Goal: Transaction & Acquisition: Purchase product/service

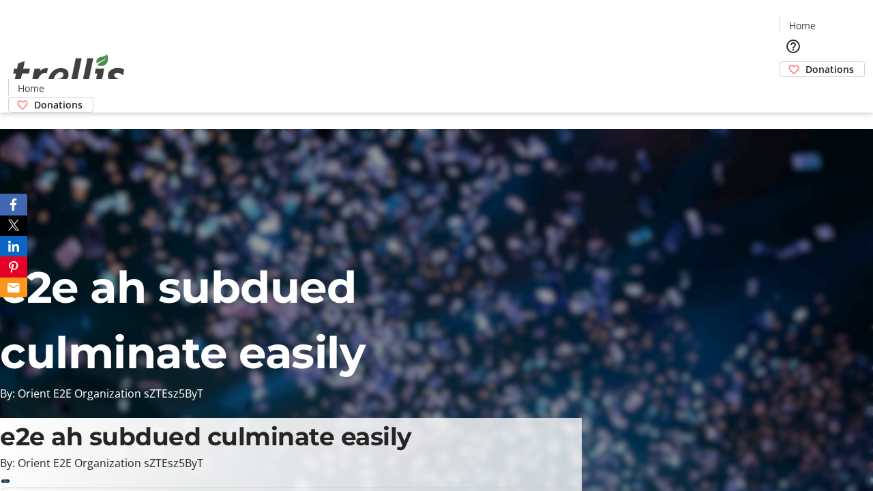
click at [806, 62] on span "Donations" at bounding box center [830, 69] width 48 height 14
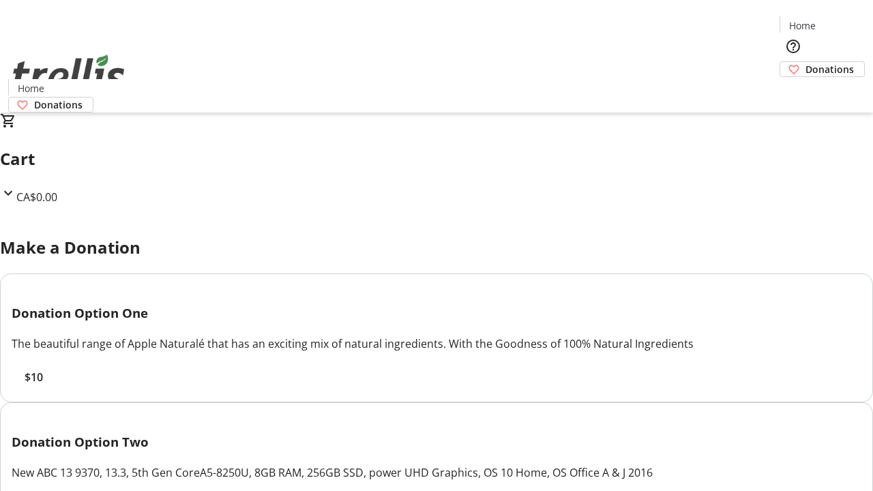
click at [43, 386] on span "$10" at bounding box center [34, 377] width 18 height 16
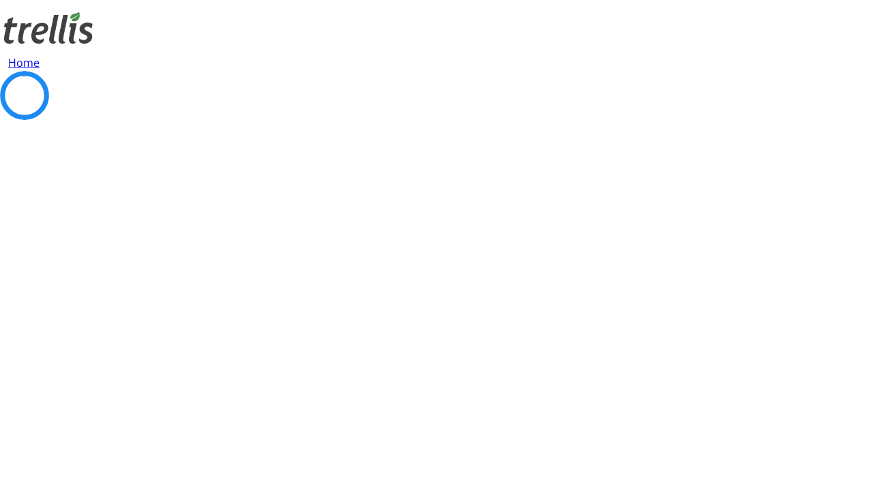
select select "CA"
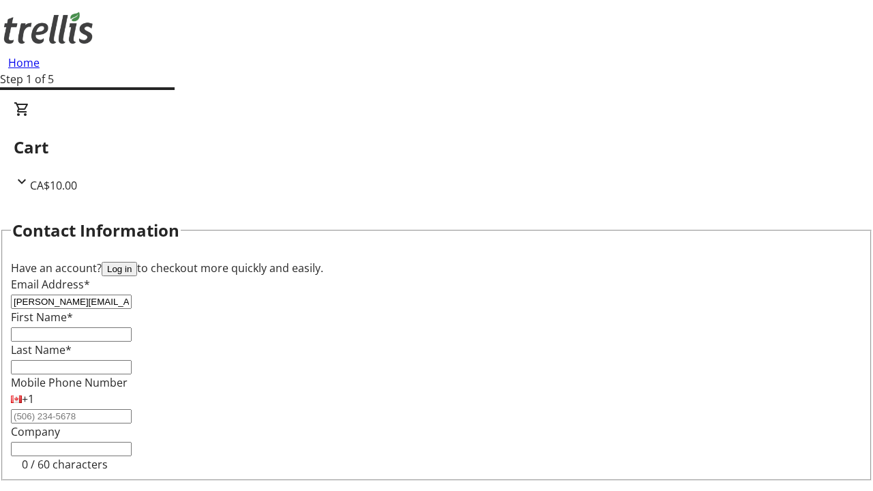
type input "[PERSON_NAME][EMAIL_ADDRESS][DOMAIN_NAME]"
type input "[PERSON_NAME]"
type input "[STREET_ADDRESS][PERSON_NAME]"
type input "Kelowna"
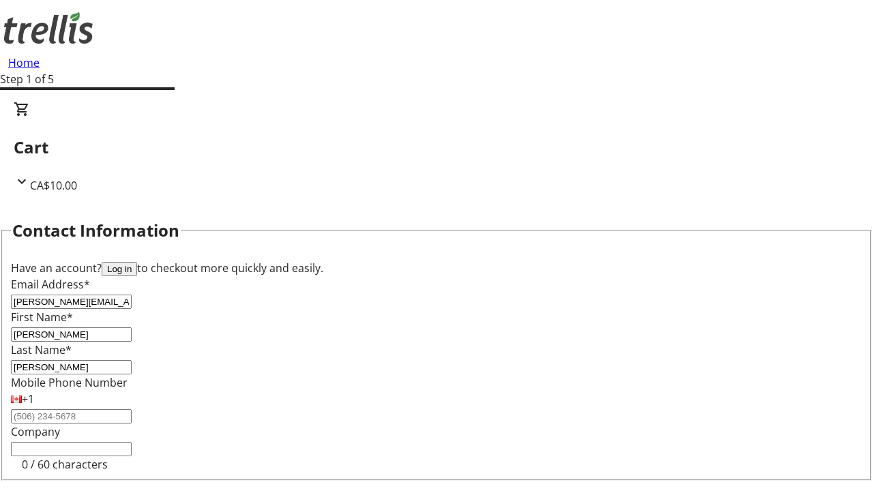
select select "BC"
type input "Kelowna"
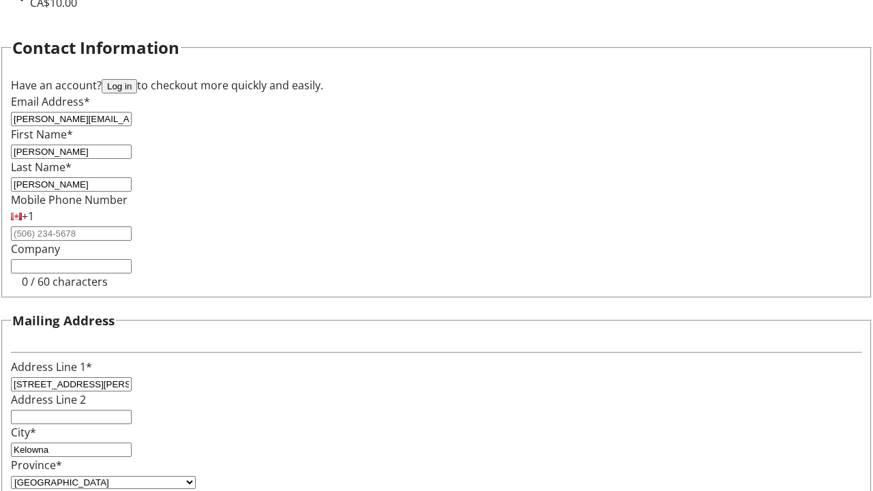
type input "V1Y 0C2"
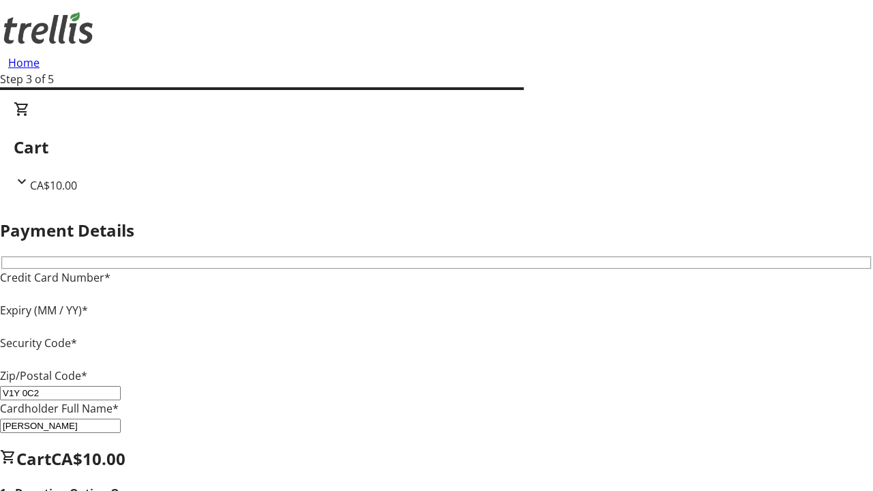
type input "V1Y 0C2"
